Goal: Transaction & Acquisition: Purchase product/service

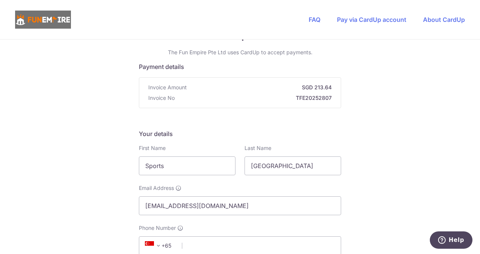
scroll to position [113, 0]
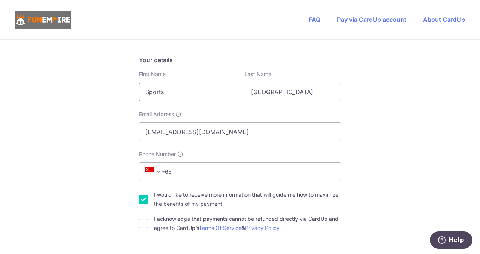
click at [211, 92] on input "Sports" at bounding box center [187, 92] width 97 height 19
type input "Sport"
click at [234, 179] on input "Phone Number" at bounding box center [240, 172] width 202 height 19
type input "82226334"
select select "65"
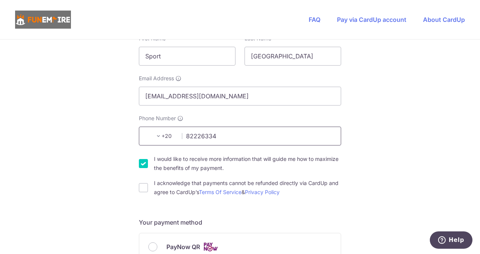
scroll to position [189, 0]
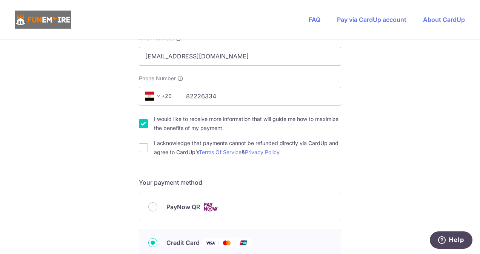
click at [145, 125] on input "I would like to receive more information that will guide me how to maximize the…" at bounding box center [143, 123] width 9 height 9
checkbox input "false"
click at [140, 152] on div "I acknowledge that payments cannot be refunded directly via CardUp and agree to…" at bounding box center [240, 148] width 202 height 18
click at [145, 149] on input "I acknowledge that payments cannot be refunded directly via CardUp and agree to…" at bounding box center [143, 147] width 9 height 9
checkbox input "true"
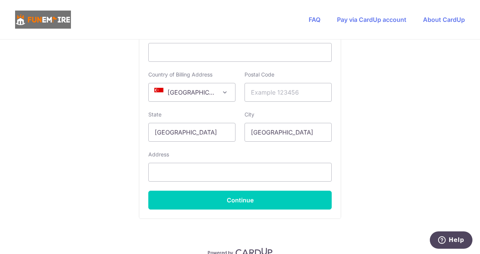
scroll to position [446, 0]
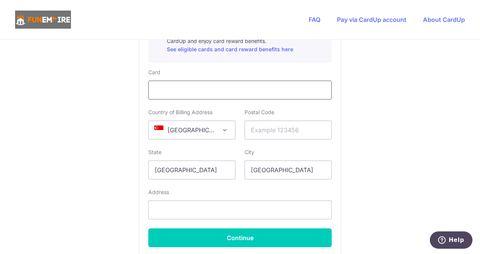
click at [208, 95] on div at bounding box center [239, 90] width 183 height 19
click at [289, 132] on input "text" at bounding box center [288, 130] width 87 height 19
type input "534049"
click at [235, 211] on input "text" at bounding box center [239, 210] width 183 height 19
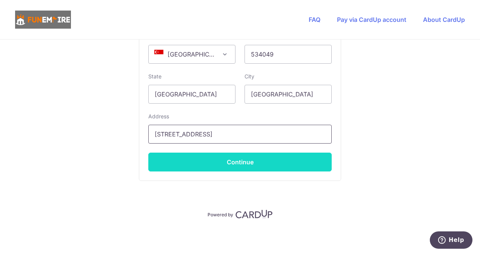
type input "[STREET_ADDRESS]"
click at [268, 155] on button "Continue" at bounding box center [239, 162] width 183 height 19
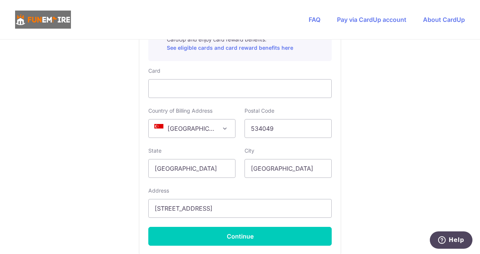
scroll to position [498, 0]
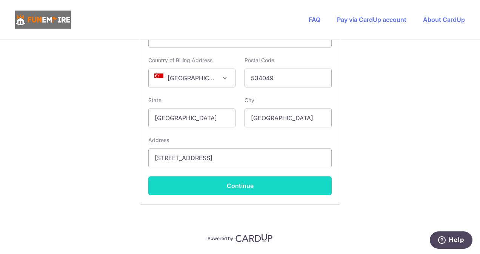
click at [277, 190] on button "Continue" at bounding box center [239, 186] width 183 height 19
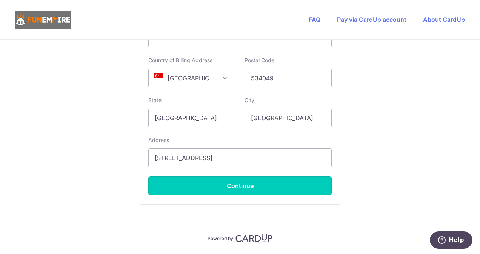
type input "**** 1386"
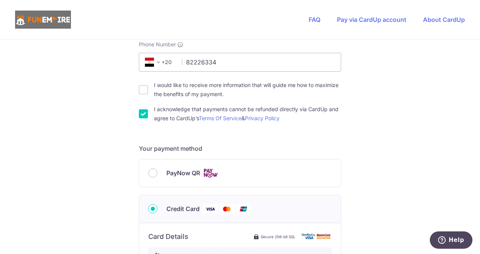
scroll to position [265, 0]
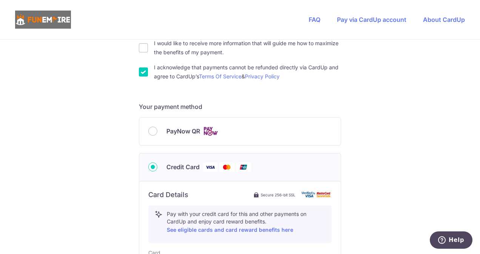
click at [157, 130] on div "PayNow QR" at bounding box center [239, 131] width 183 height 9
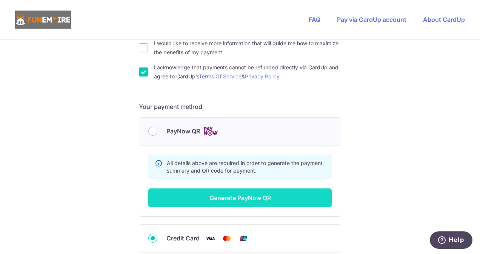
click at [228, 197] on button "Generate PayNow QR" at bounding box center [239, 198] width 183 height 19
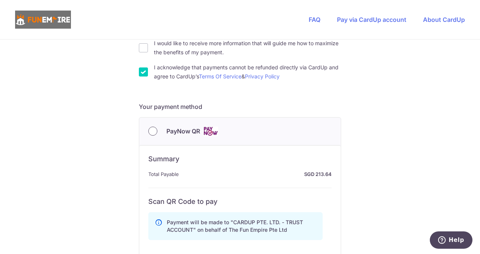
click at [153, 134] on input "PayNow QR" at bounding box center [152, 131] width 9 height 9
radio input "true"
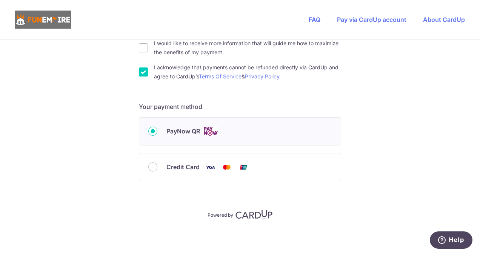
drag, startPoint x: 150, startPoint y: 131, endPoint x: 154, endPoint y: 129, distance: 4.6
click at [154, 129] on input "PayNow QR" at bounding box center [152, 131] width 9 height 9
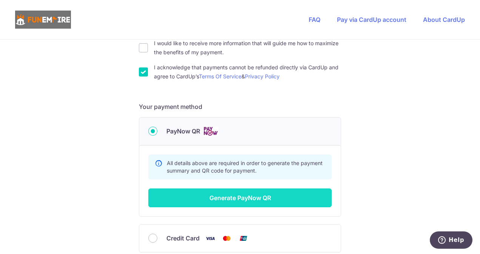
click at [240, 197] on button "Generate PayNow QR" at bounding box center [239, 198] width 183 height 19
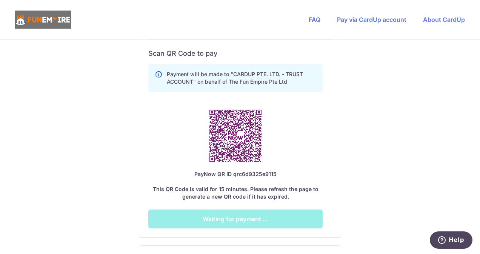
scroll to position [416, 0]
